Goal: Information Seeking & Learning: Learn about a topic

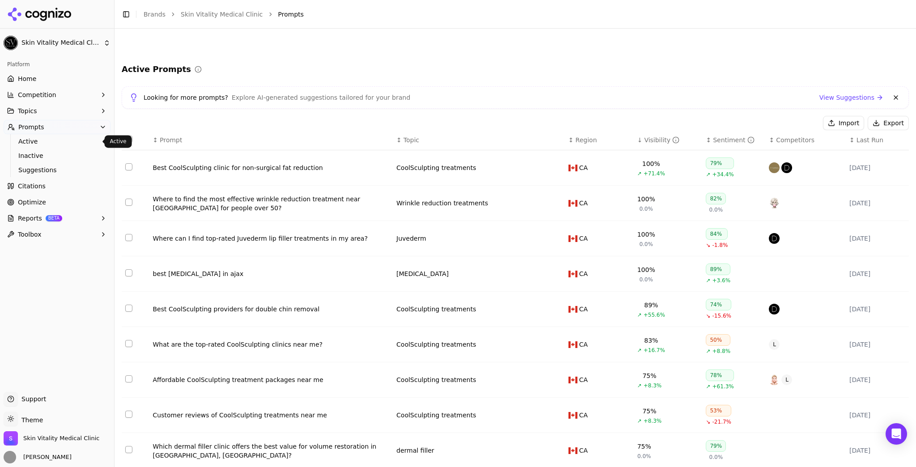
scroll to position [107, 0]
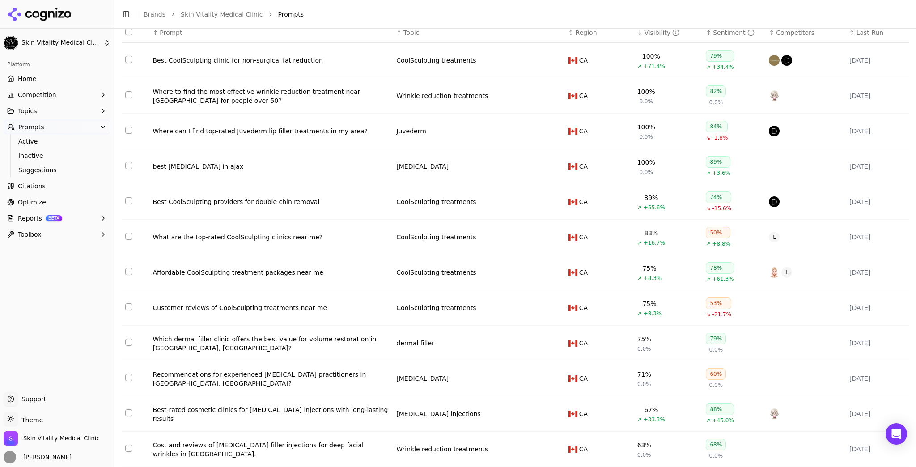
click at [36, 81] on link "Home" at bounding box center [57, 79] width 107 height 14
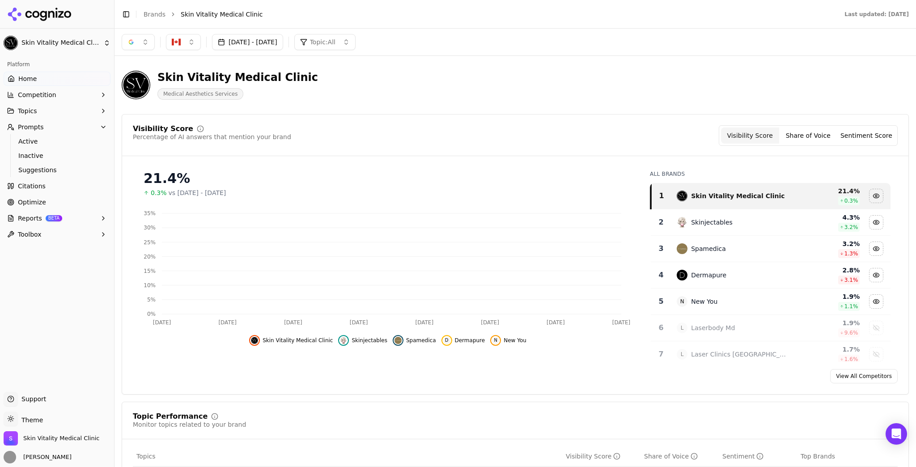
click at [258, 34] on button "[DATE] - [DATE]" at bounding box center [247, 42] width 71 height 16
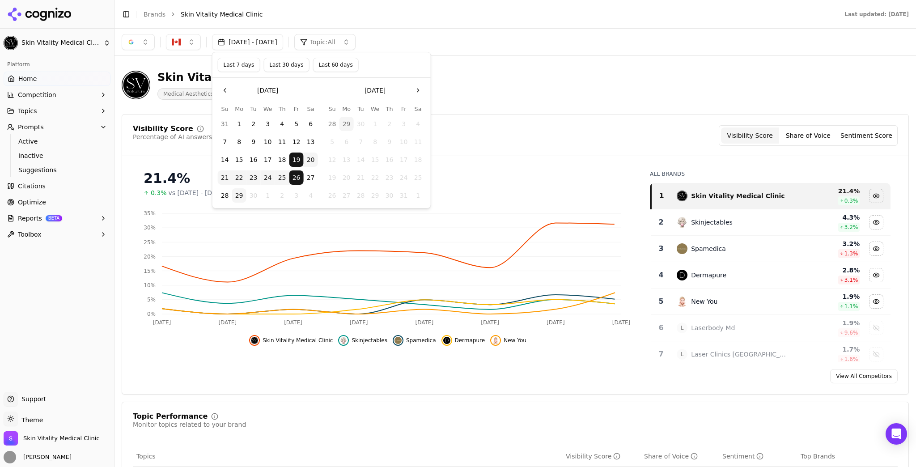
click at [250, 68] on button "Last 7 days" at bounding box center [239, 65] width 42 height 14
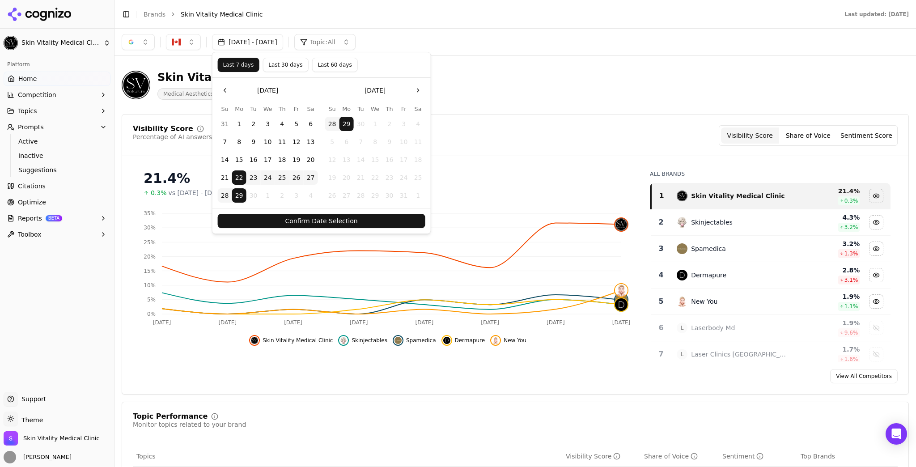
click at [340, 220] on button "Confirm Date Selection" at bounding box center [322, 221] width 208 height 14
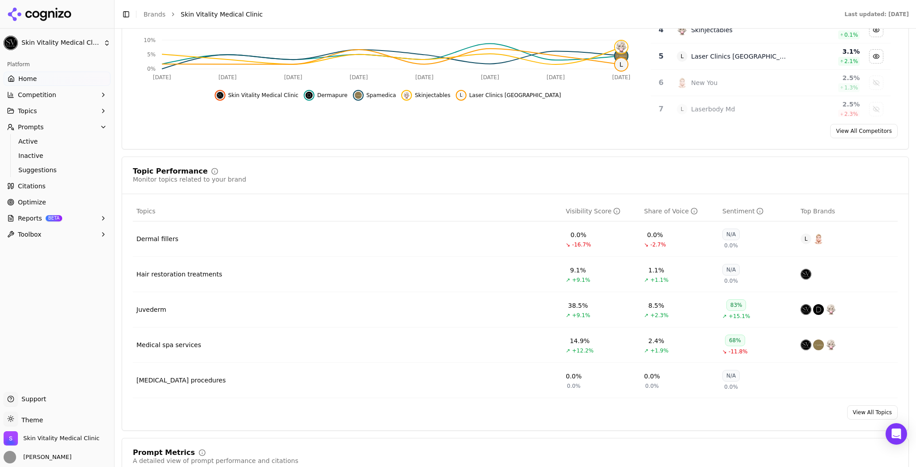
scroll to position [250, 0]
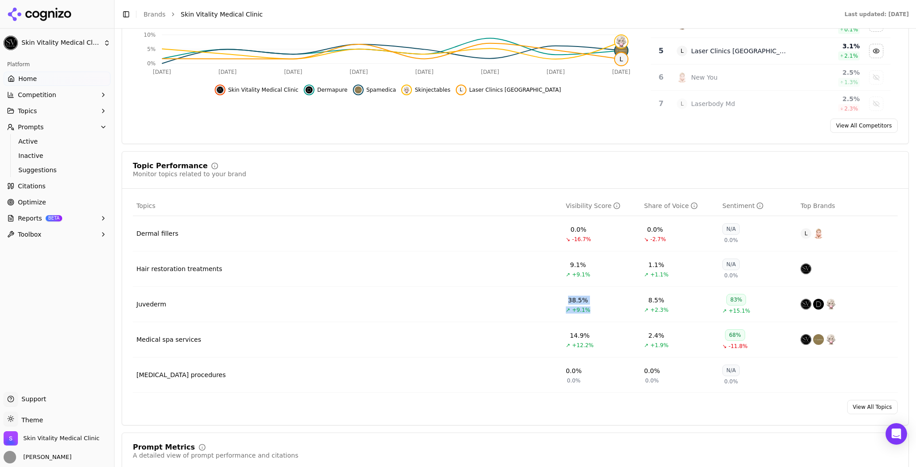
drag, startPoint x: 589, startPoint y: 302, endPoint x: 547, endPoint y: 305, distance: 41.2
click at [547, 305] on tr "Juvederm 38.5% ↗ +9.1% 8.5% ↗ +2.3% 83% ↗ +15.1%" at bounding box center [515, 304] width 765 height 35
click at [588, 299] on td "38.5% ↗ +9.1%" at bounding box center [601, 304] width 78 height 35
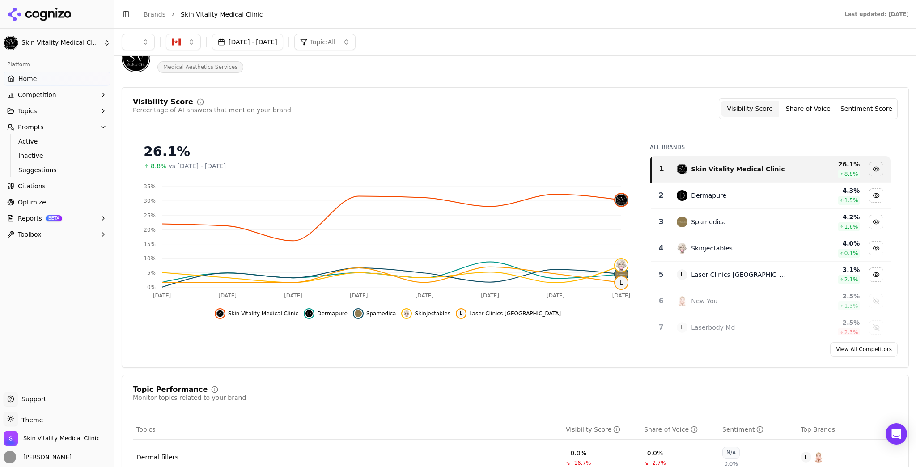
scroll to position [0, 0]
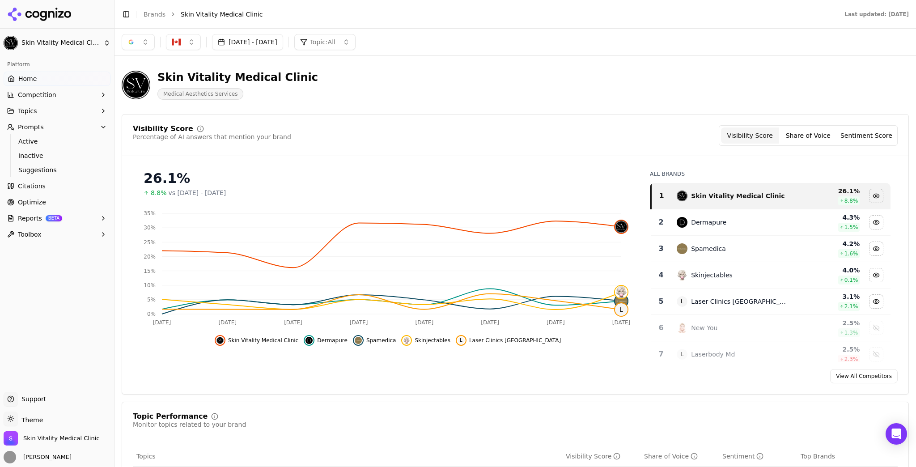
click at [131, 38] on button "button" at bounding box center [138, 42] width 33 height 16
click at [132, 81] on span "ChatGPT-Search" at bounding box center [135, 77] width 50 height 9
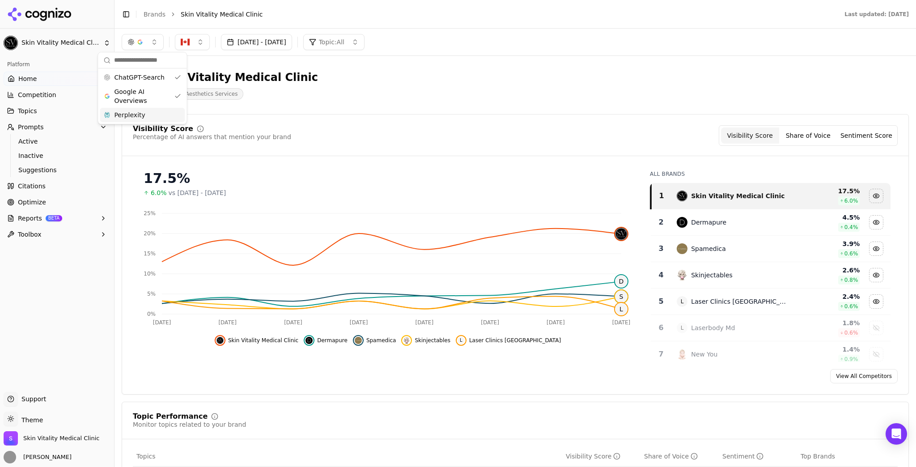
click at [136, 113] on span "Perplexity" at bounding box center [129, 114] width 31 height 9
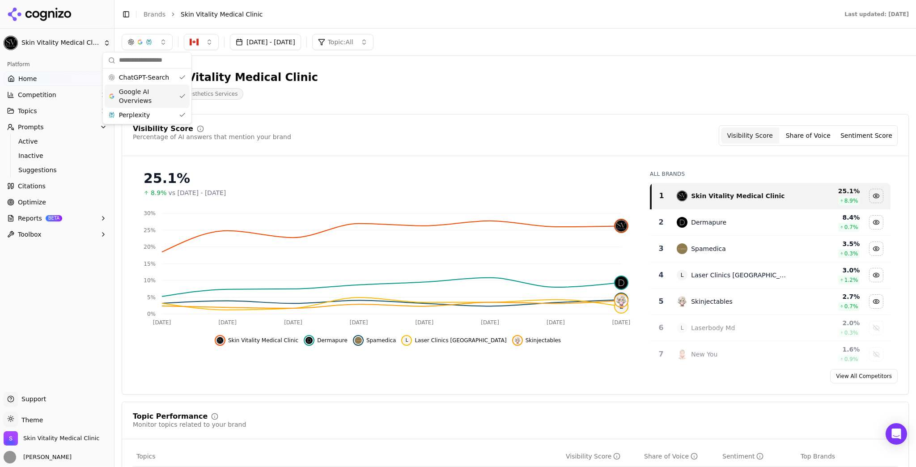
click at [180, 97] on div "Google AI Overviews" at bounding box center [147, 96] width 85 height 23
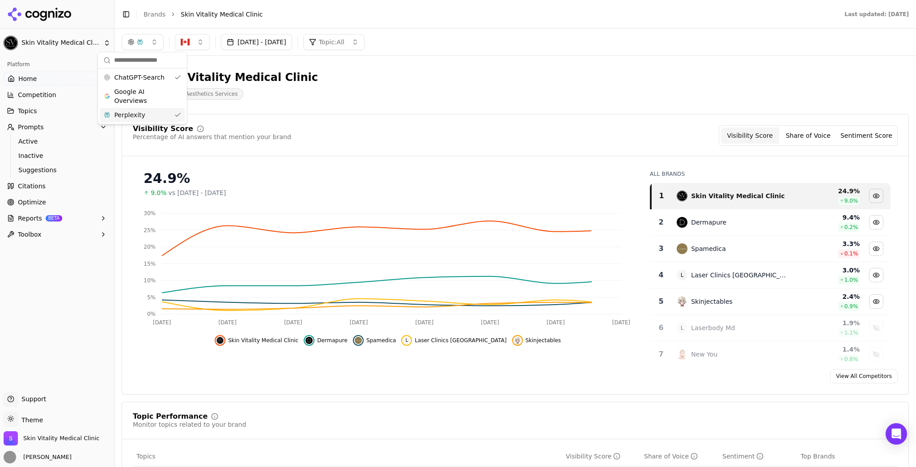
click at [182, 112] on div "Perplexity" at bounding box center [142, 115] width 85 height 14
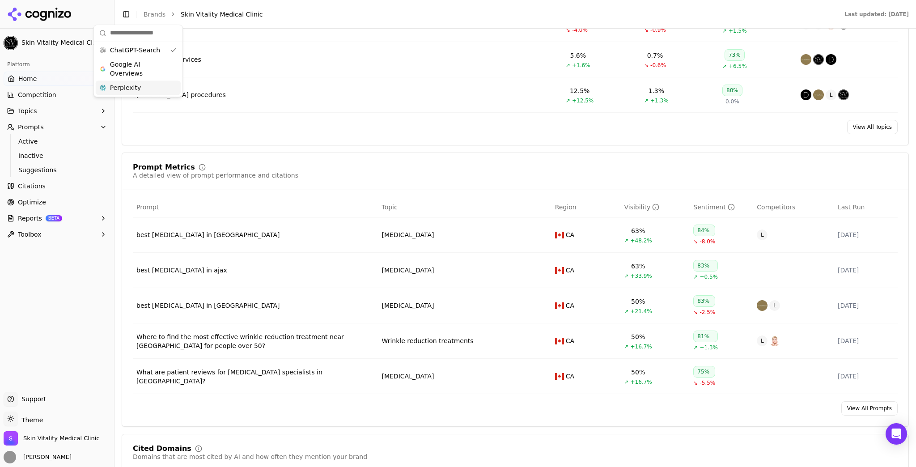
scroll to position [537, 0]
